Goal: Check status: Check status

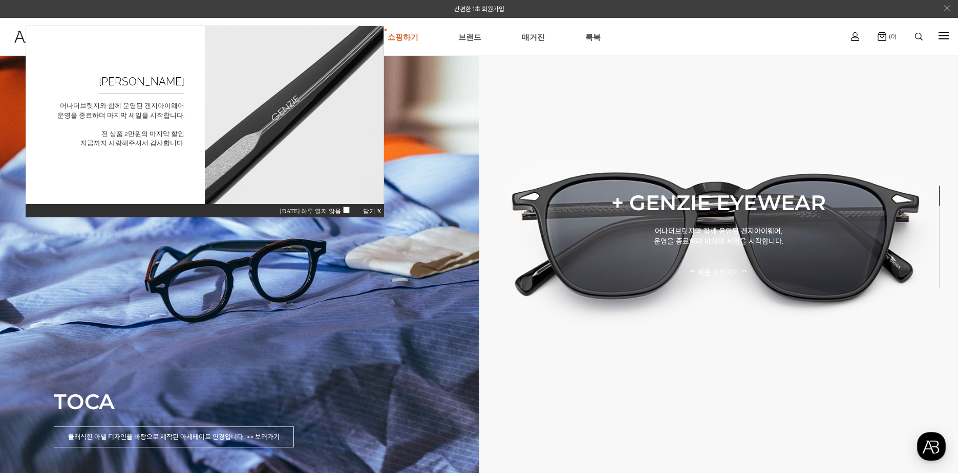
click at [374, 211] on span "닫기 X" at bounding box center [372, 211] width 18 height 7
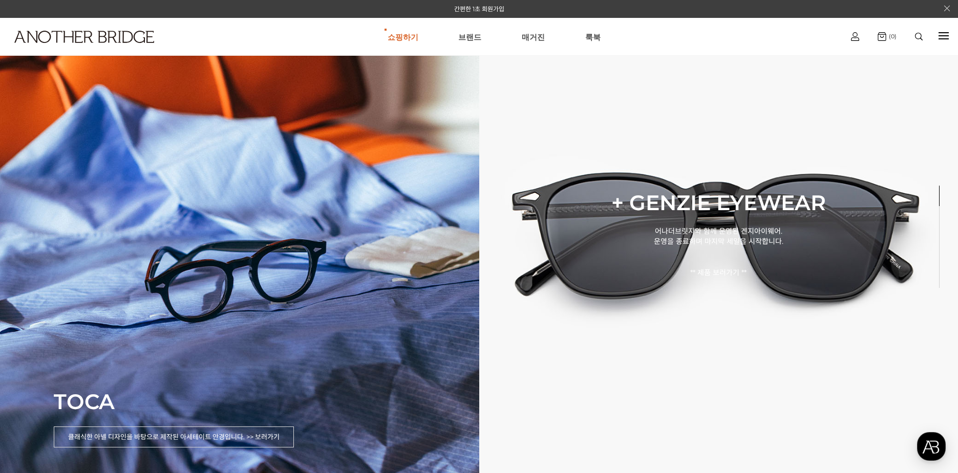
click at [857, 58] on link "로그인" at bounding box center [854, 58] width 62 height 12
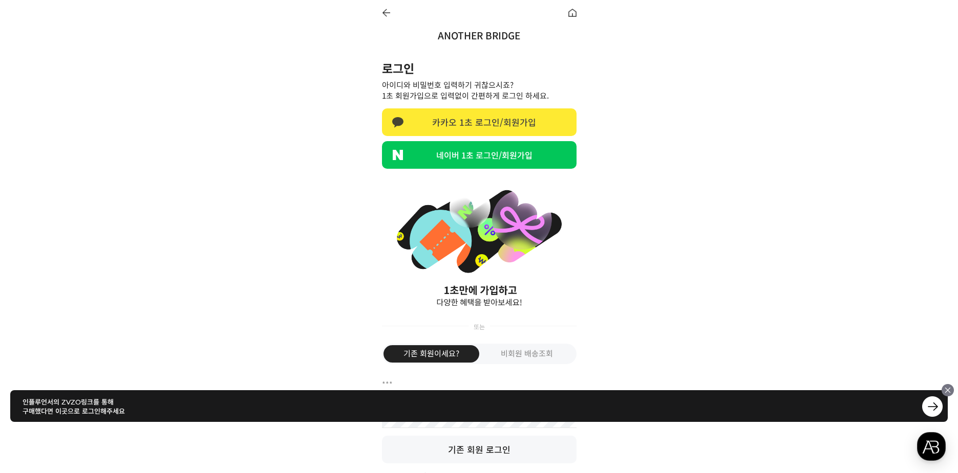
click at [506, 124] on link "카카오 1초 로그인/회원가입" at bounding box center [479, 122] width 194 height 28
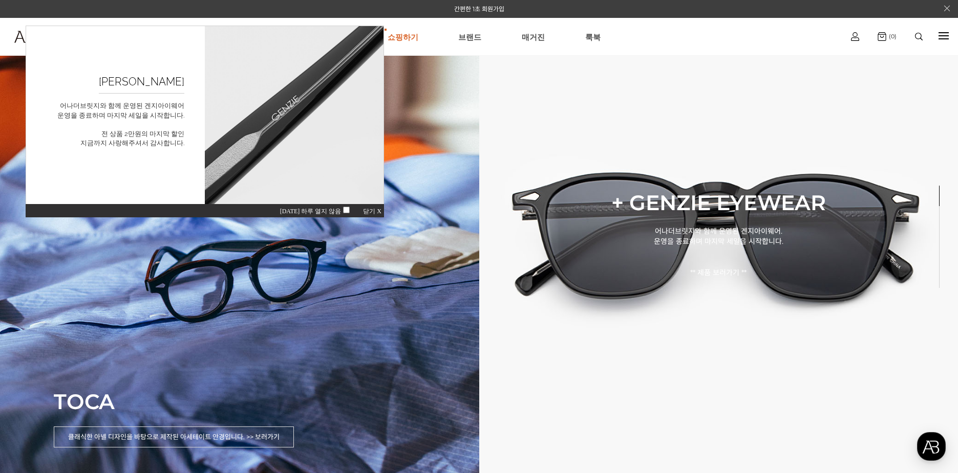
click at [369, 211] on span "닫기 X" at bounding box center [372, 211] width 18 height 7
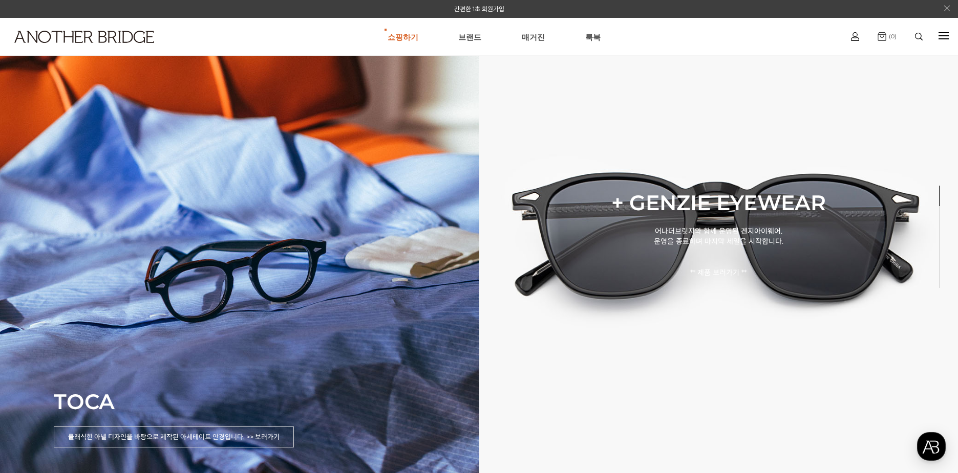
click at [879, 37] on img at bounding box center [881, 36] width 9 height 9
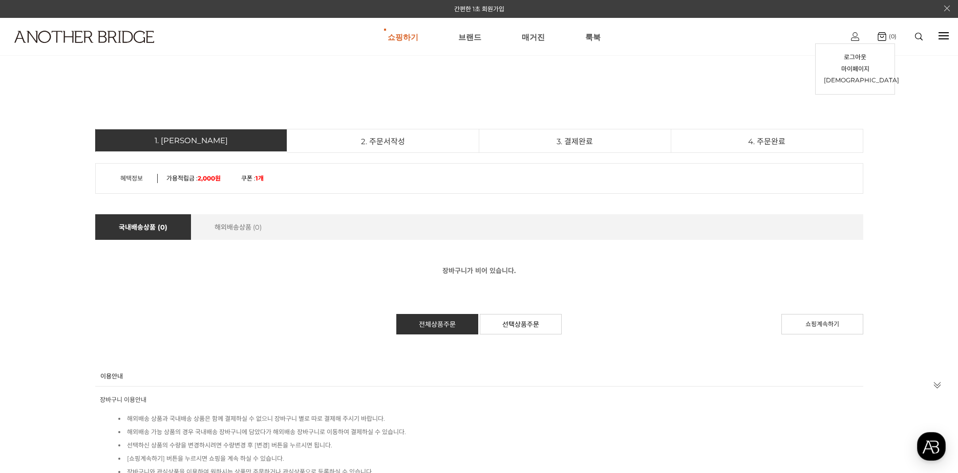
click at [853, 38] on img at bounding box center [855, 36] width 8 height 9
click at [854, 79] on link "[DEMOGRAPHIC_DATA]" at bounding box center [854, 81] width 62 height 12
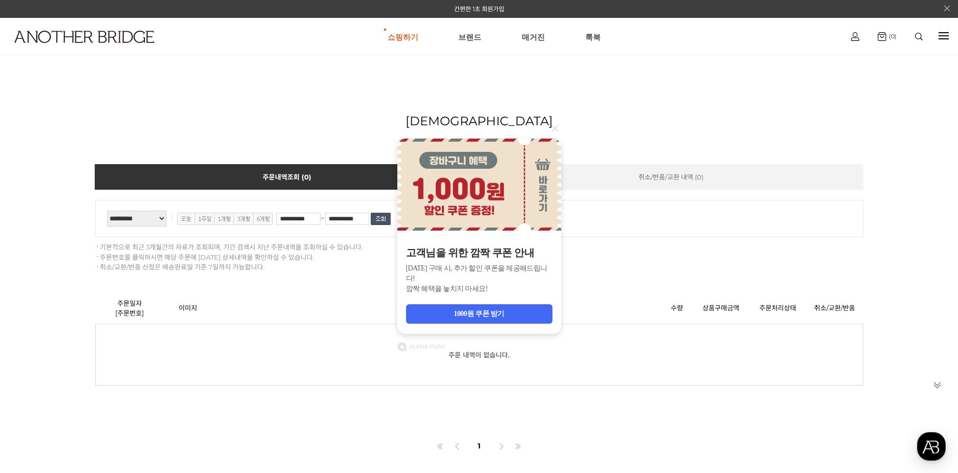
click at [552, 131] on icon at bounding box center [554, 128] width 7 height 7
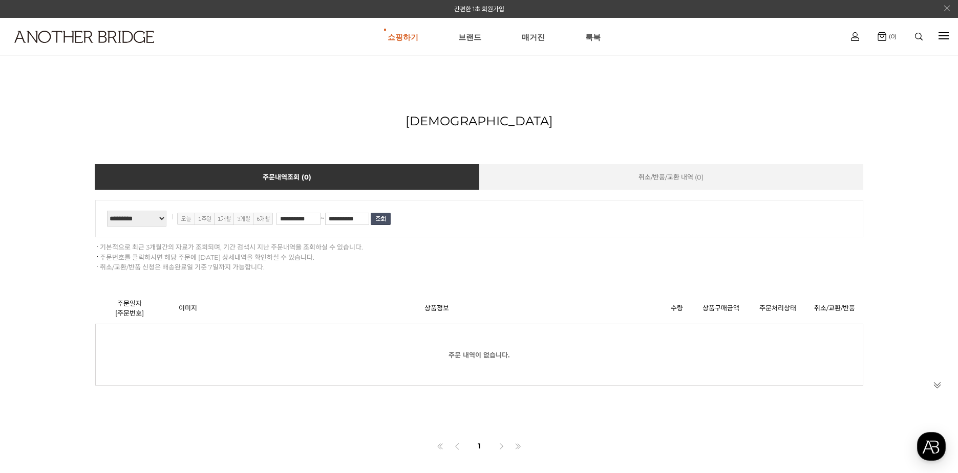
click at [242, 223] on img at bounding box center [243, 219] width 20 height 12
click at [382, 223] on input "image" at bounding box center [381, 219] width 20 height 12
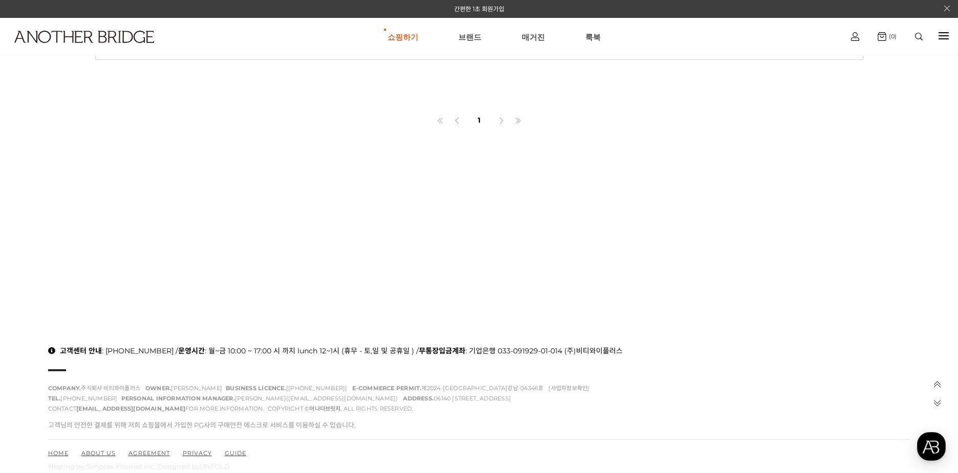
scroll to position [344, 0]
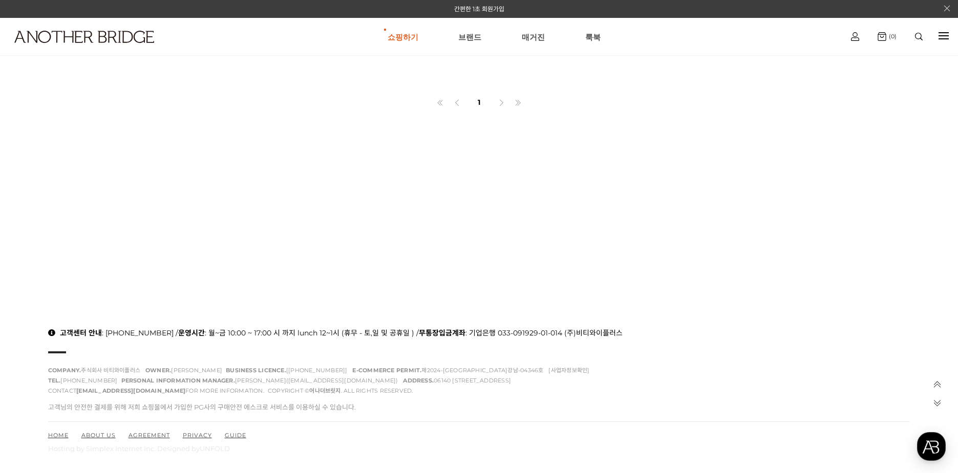
click at [483, 219] on div "**********" at bounding box center [479, 20] width 958 height 573
